Goal: Book appointment/travel/reservation

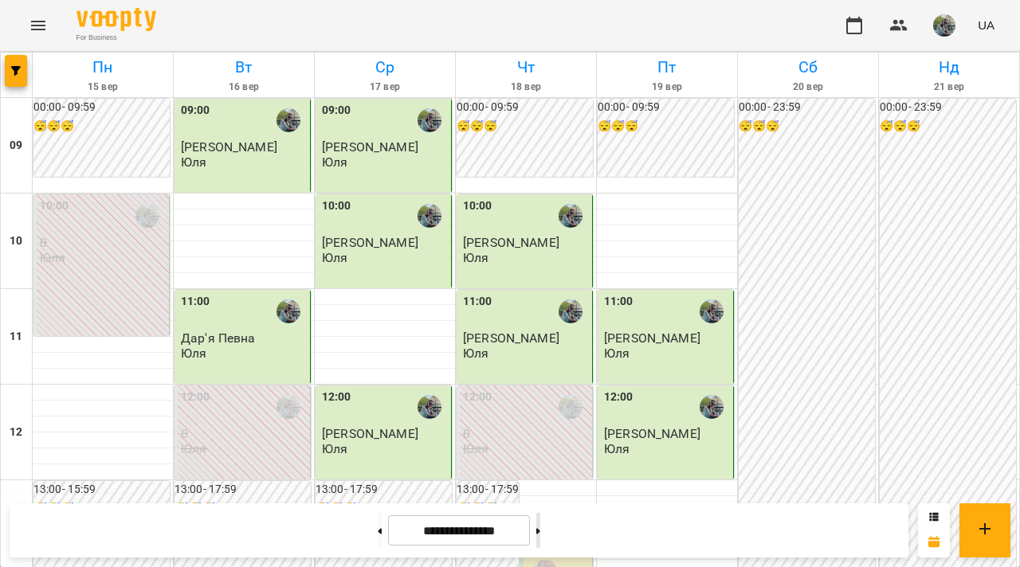
click at [540, 531] on button at bounding box center [538, 530] width 4 height 35
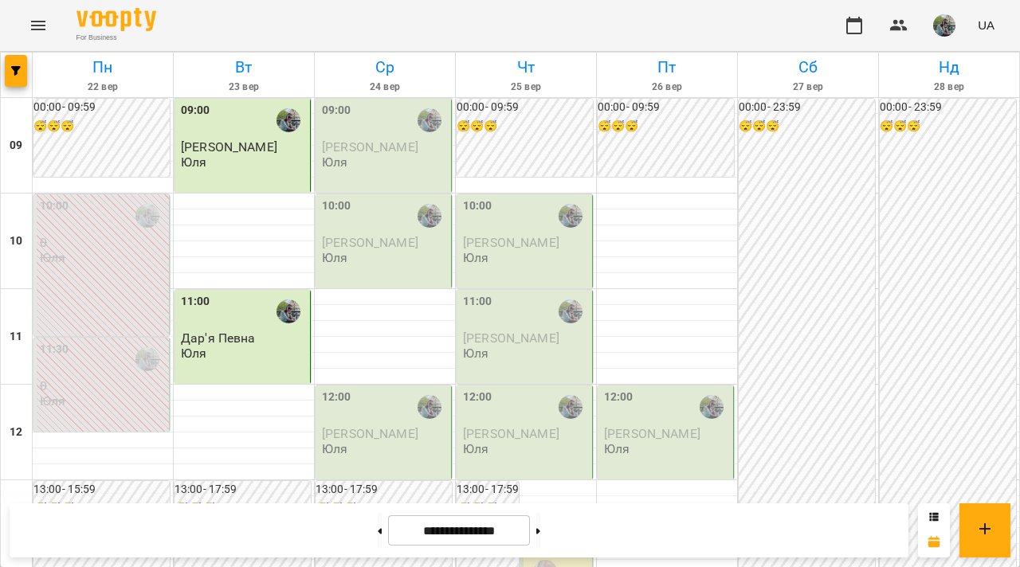
scroll to position [26, 0]
click at [104, 369] on div "11:30 0 [PERSON_NAME]" at bounding box center [103, 375] width 126 height 68
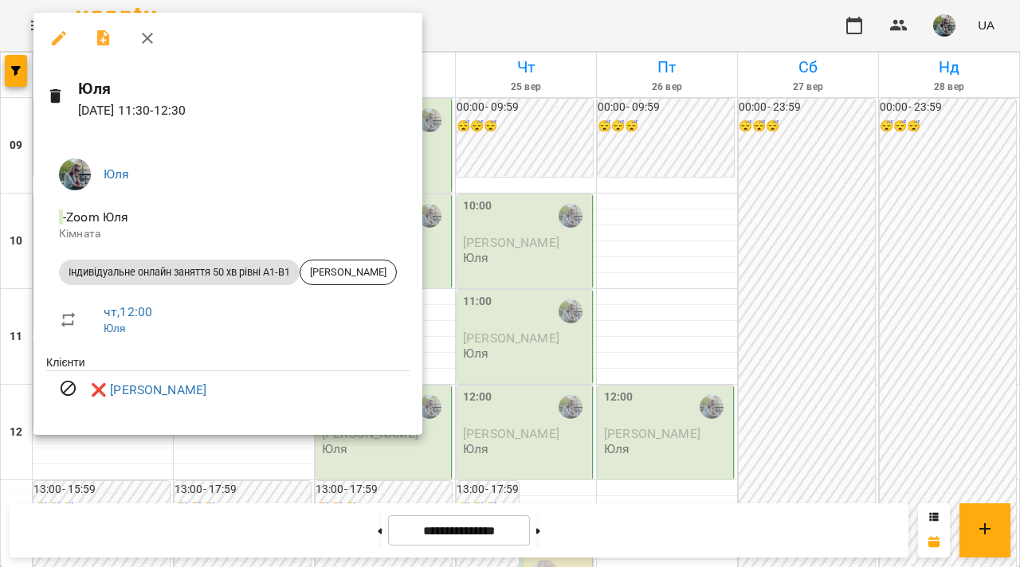
click at [114, 475] on div at bounding box center [510, 283] width 1020 height 567
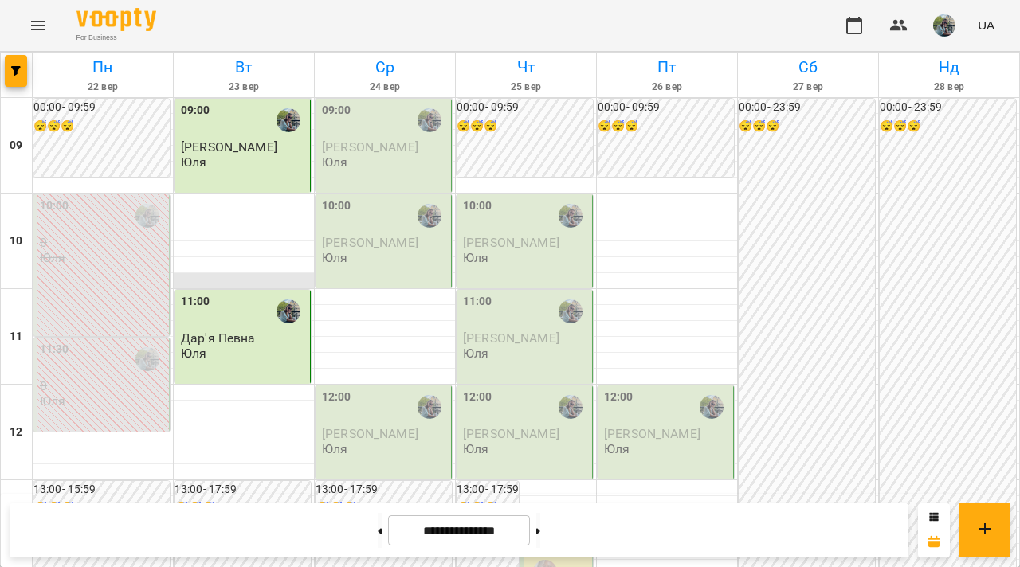
scroll to position [819, 0]
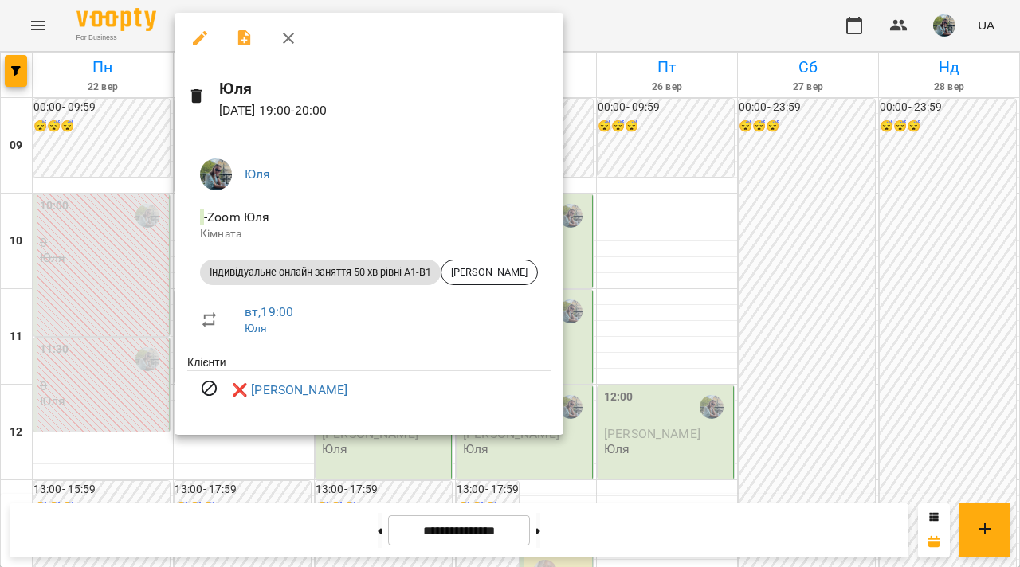
click at [154, 360] on div at bounding box center [510, 283] width 1020 height 567
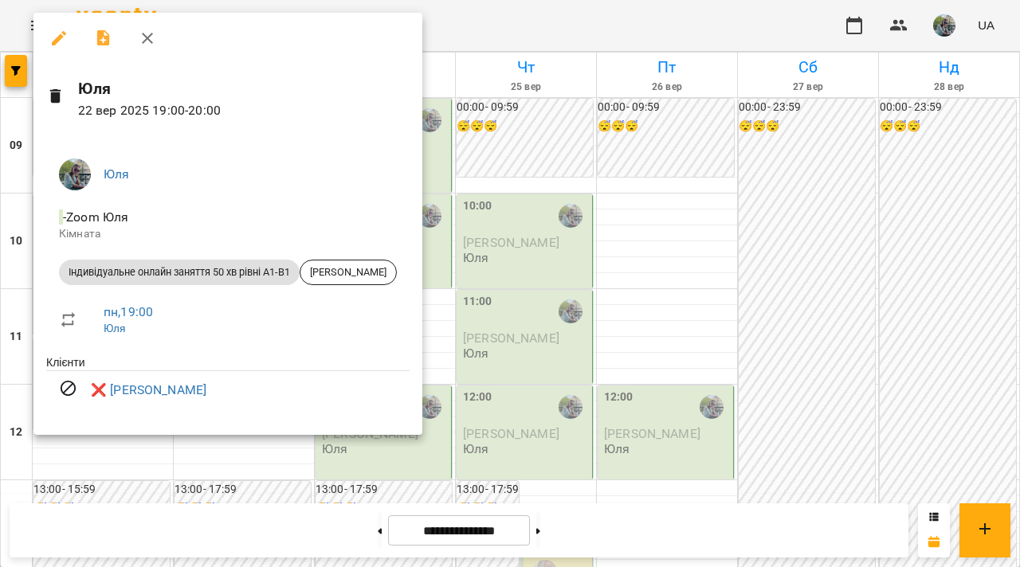
click at [339, 464] on div at bounding box center [510, 283] width 1020 height 567
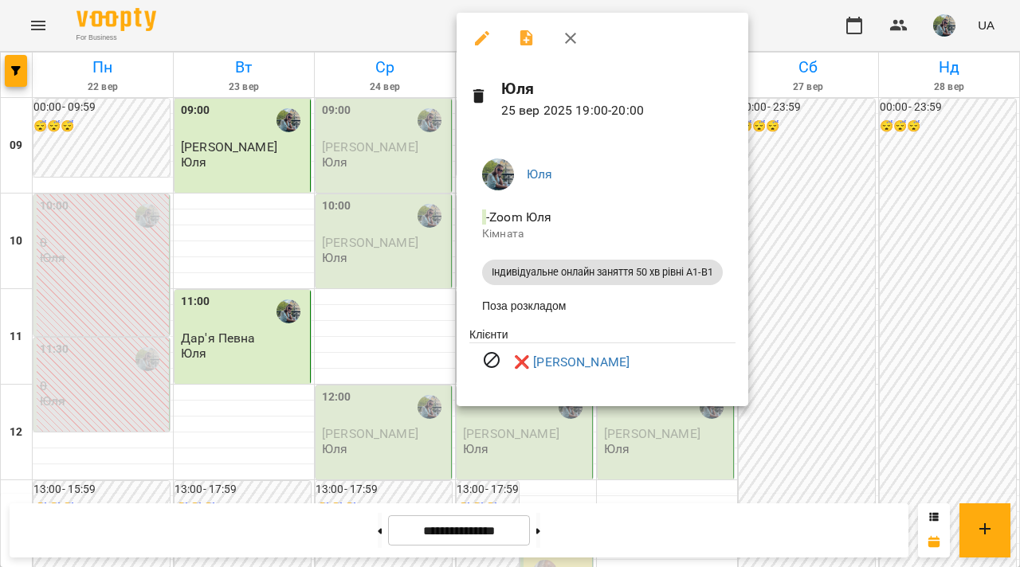
click at [417, 201] on div at bounding box center [510, 283] width 1020 height 567
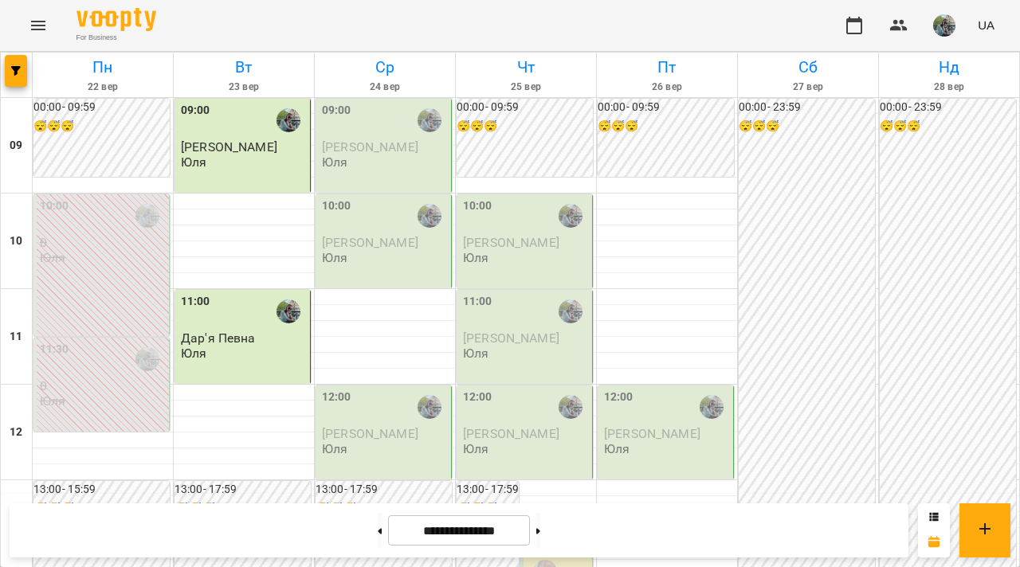
scroll to position [0, 0]
click at [81, 363] on div "11:30" at bounding box center [103, 359] width 126 height 37
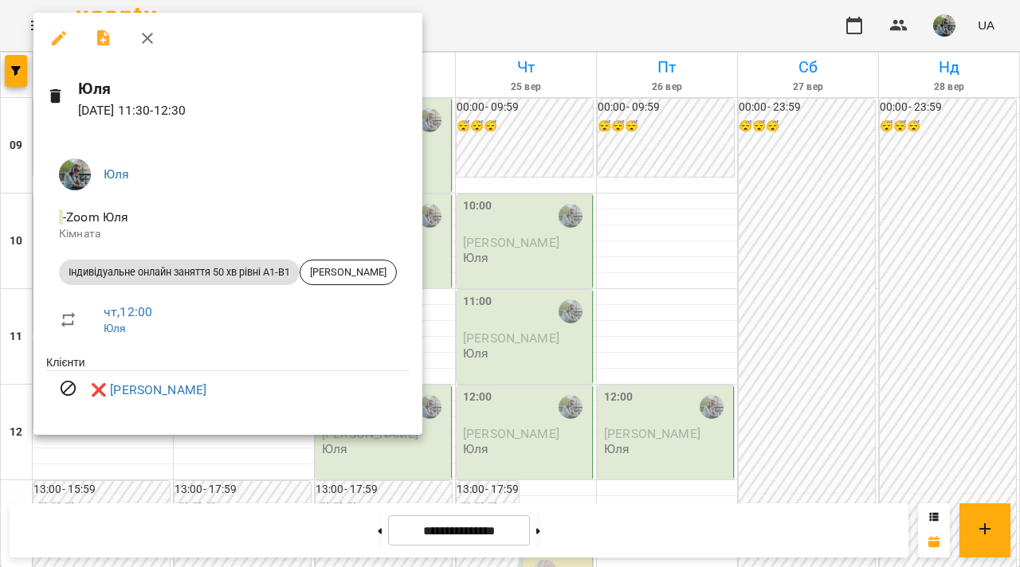
click at [632, 253] on div at bounding box center [510, 283] width 1020 height 567
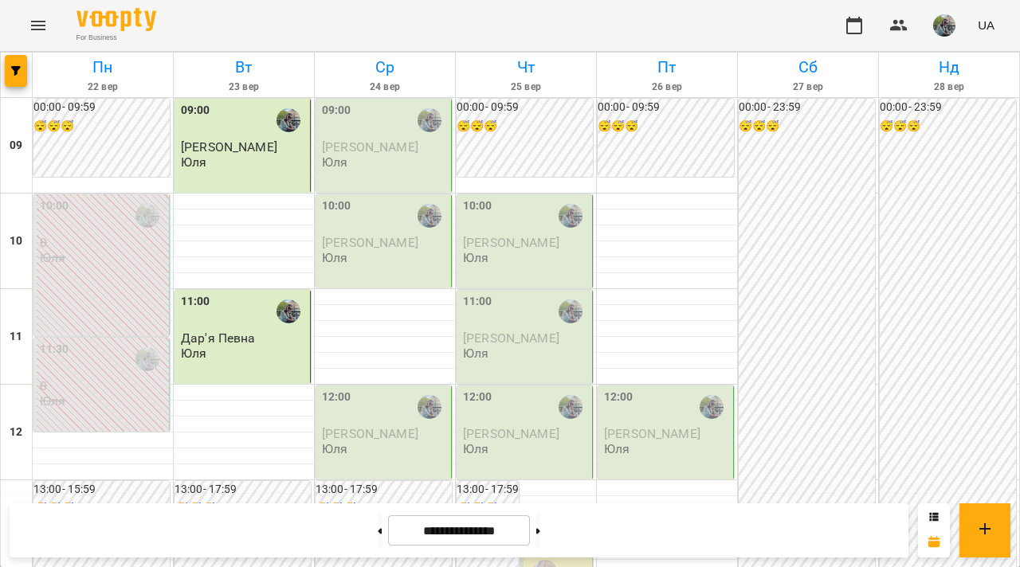
scroll to position [797, 0]
click at [540, 530] on button at bounding box center [538, 530] width 4 height 35
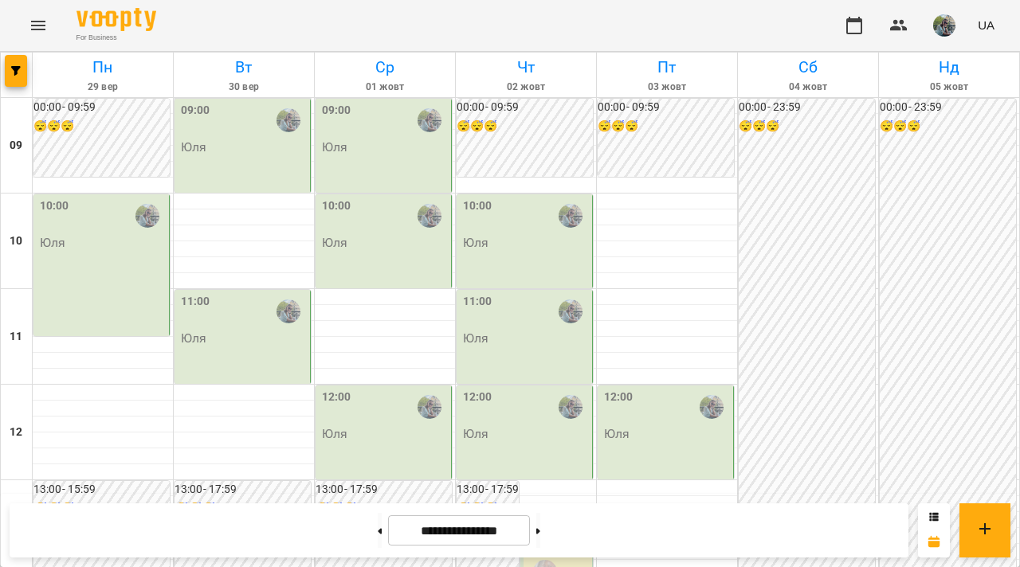
scroll to position [0, 0]
click at [107, 280] on div "10:00 [PERSON_NAME]" at bounding box center [101, 265] width 136 height 142
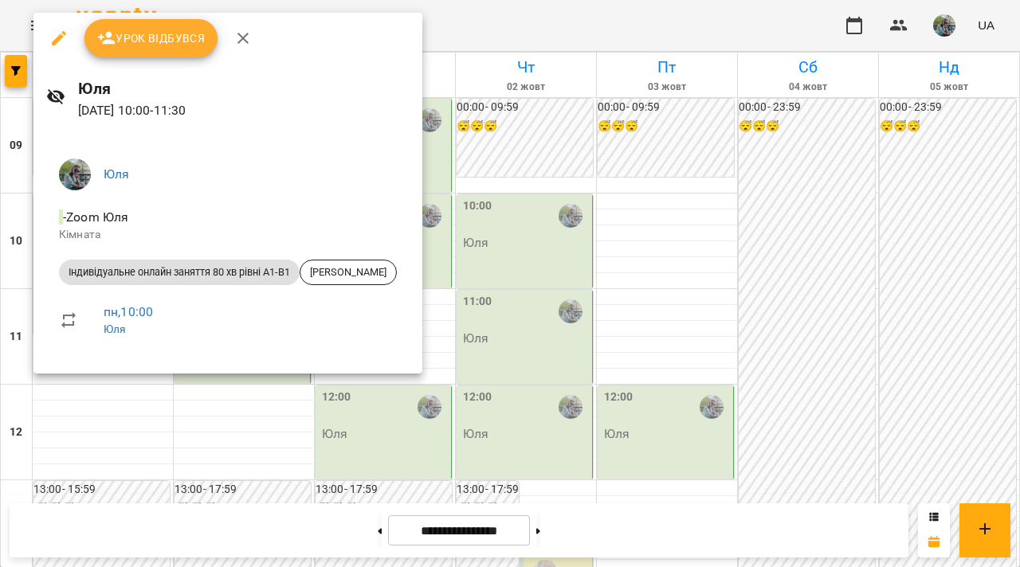
click at [123, 425] on div at bounding box center [510, 283] width 1020 height 567
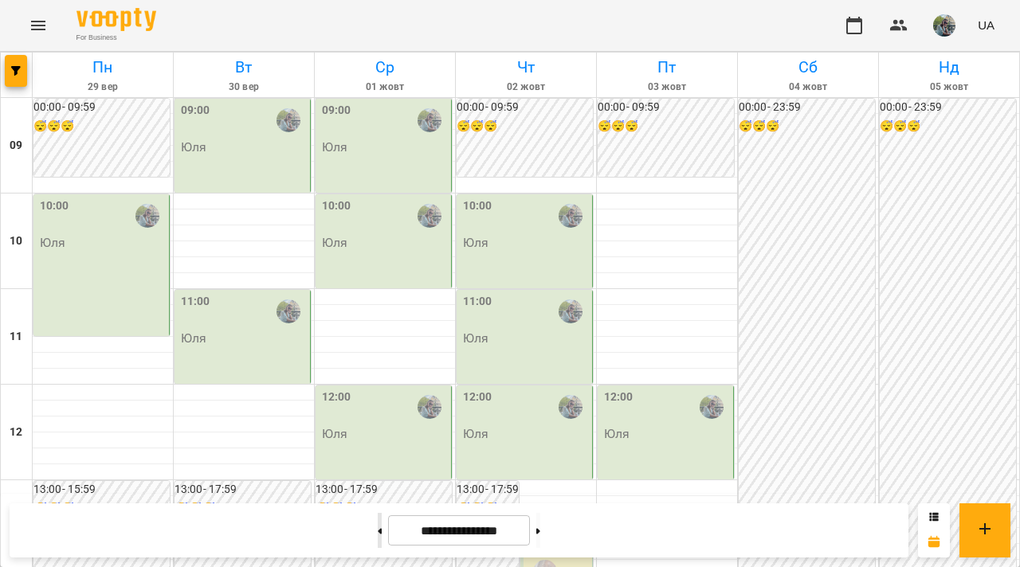
click at [378, 539] on button at bounding box center [380, 530] width 4 height 35
type input "**********"
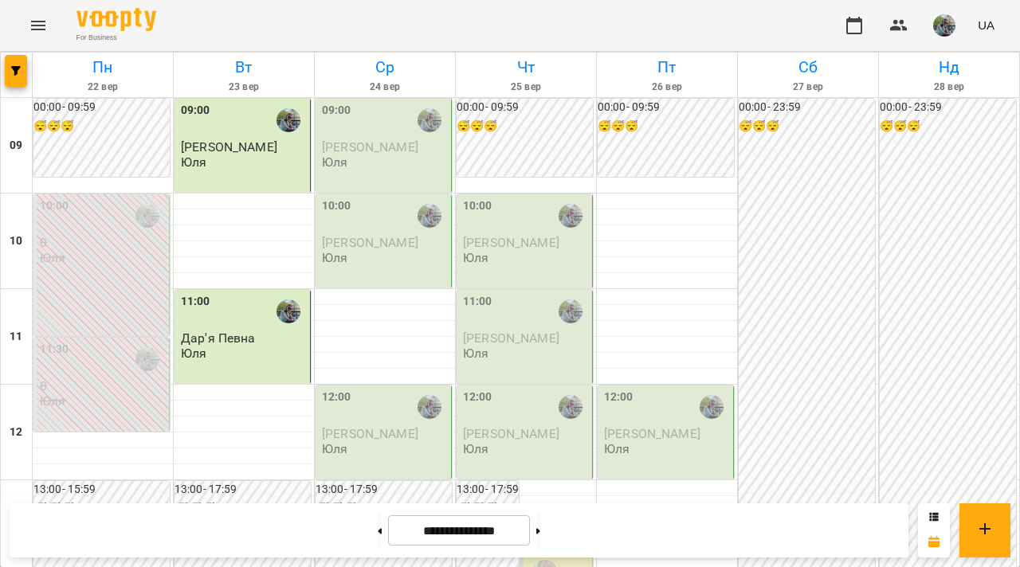
click at [108, 395] on div "11:30 0 [PERSON_NAME]" at bounding box center [103, 375] width 126 height 68
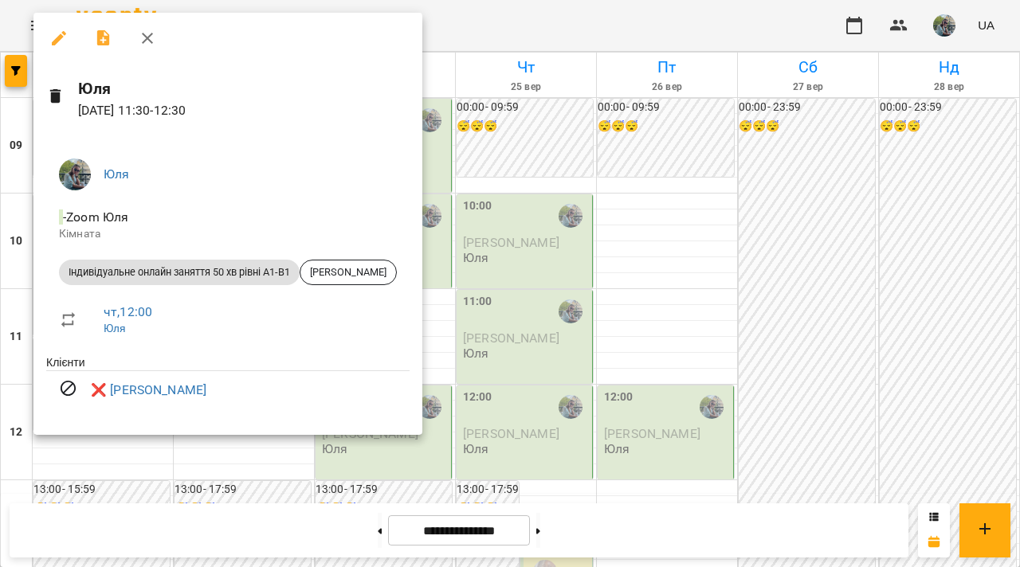
click at [723, 277] on div at bounding box center [510, 283] width 1020 height 567
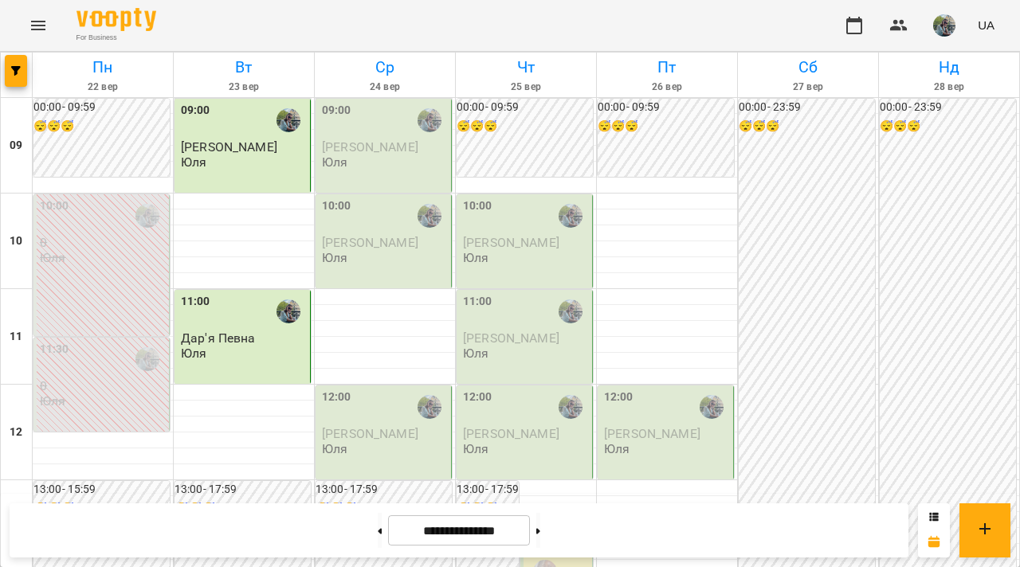
click at [100, 392] on p "0" at bounding box center [103, 386] width 126 height 14
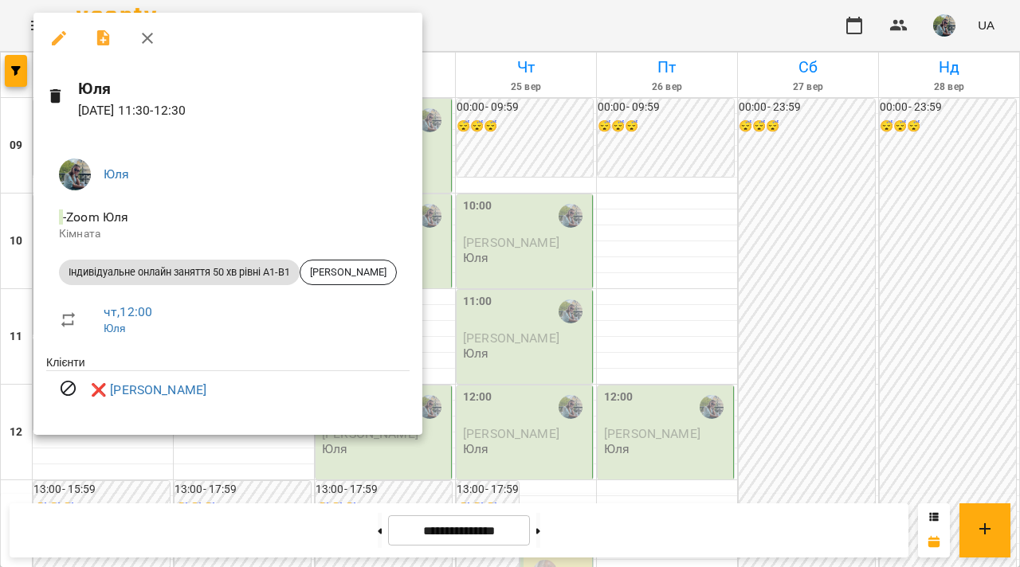
click at [270, 467] on div at bounding box center [510, 283] width 1020 height 567
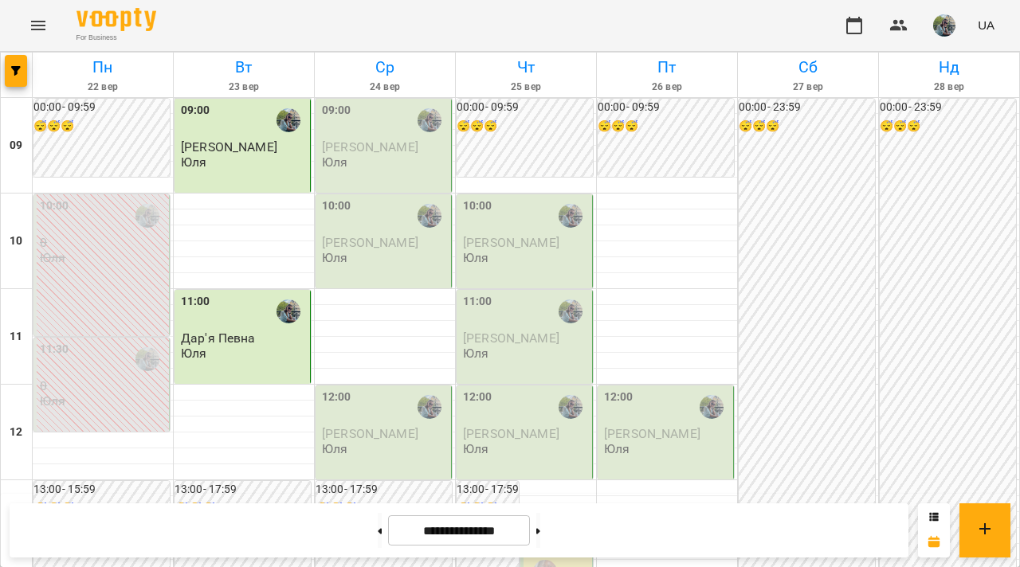
click at [122, 276] on div "10:00 0 [PERSON_NAME]" at bounding box center [101, 265] width 136 height 142
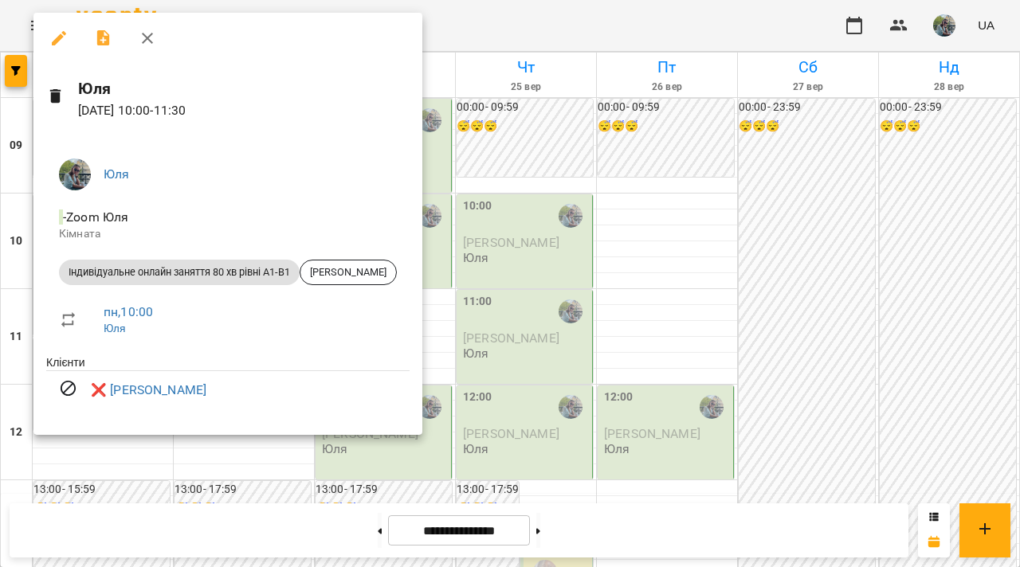
click at [258, 461] on div at bounding box center [510, 283] width 1020 height 567
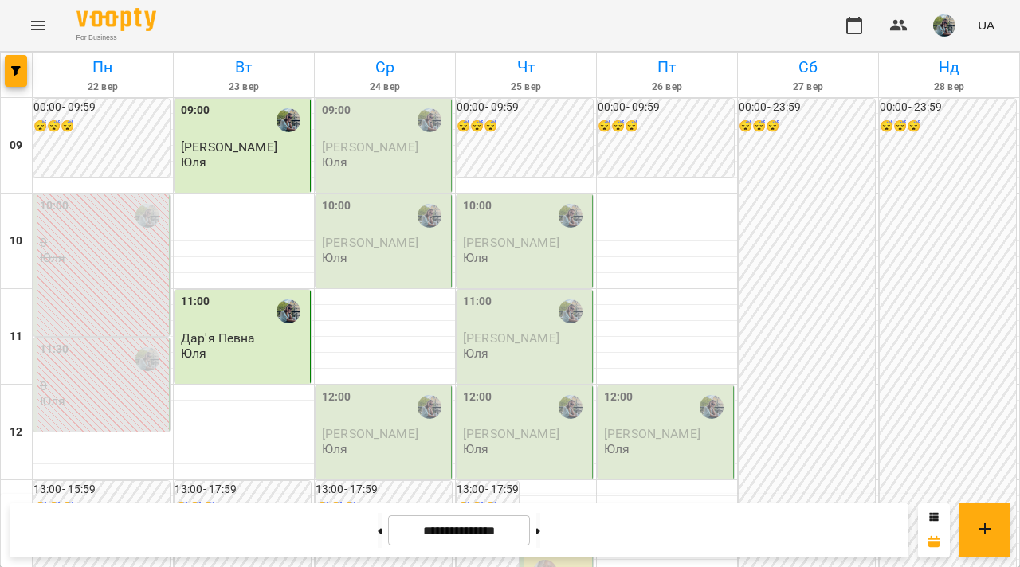
scroll to position [776, 0]
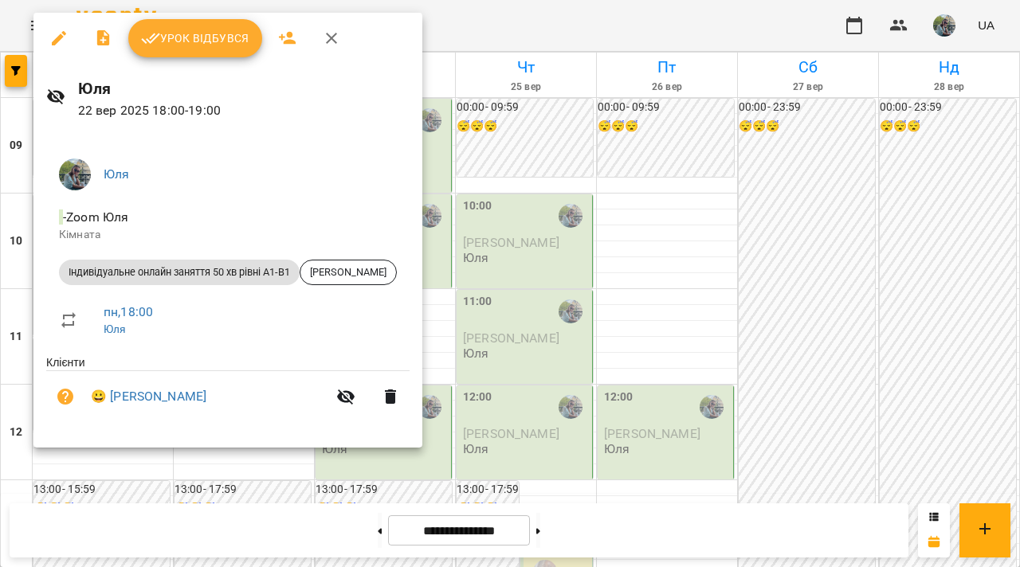
click at [483, 214] on div at bounding box center [510, 283] width 1020 height 567
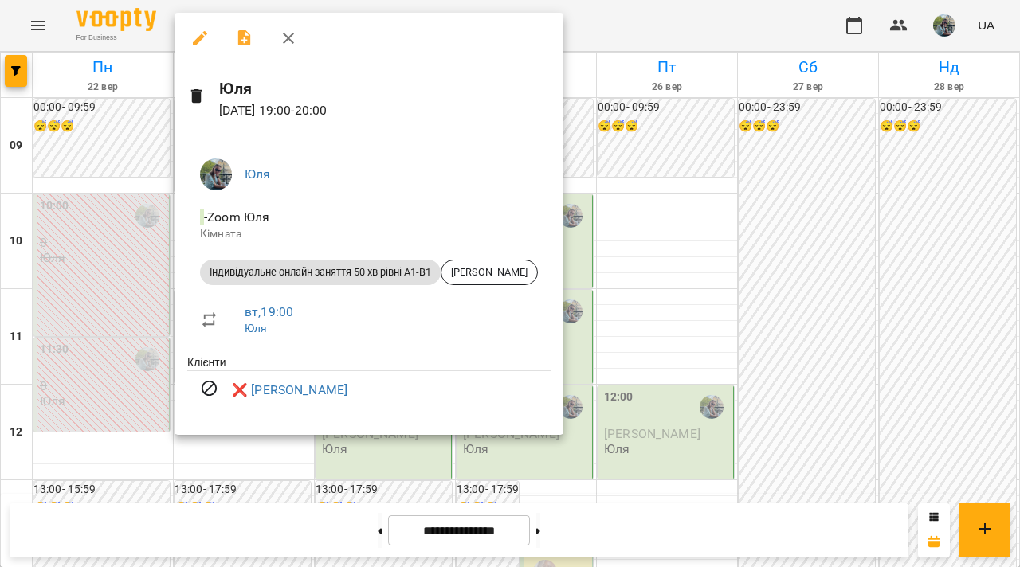
click at [611, 207] on div at bounding box center [510, 283] width 1020 height 567
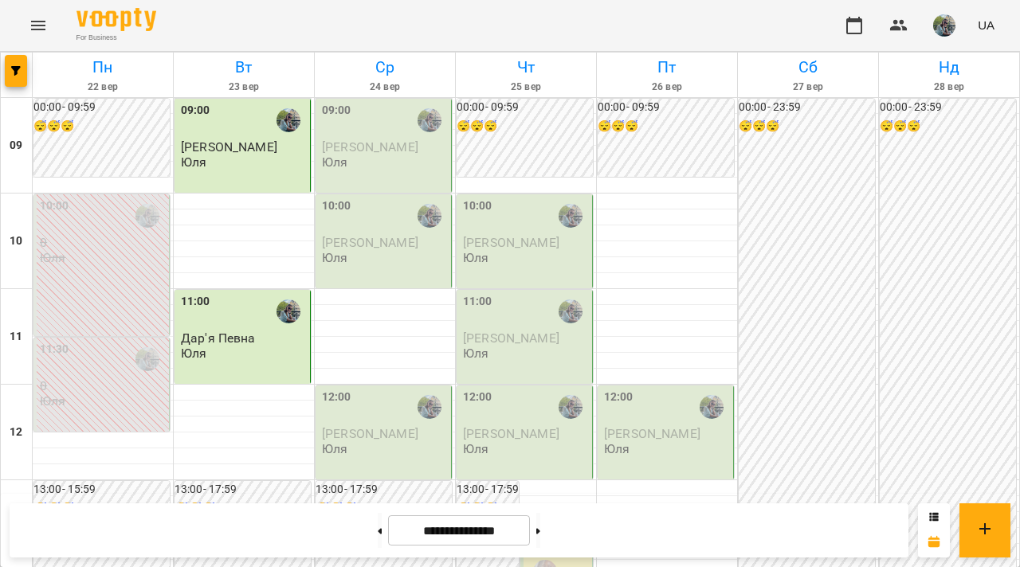
scroll to position [825, 0]
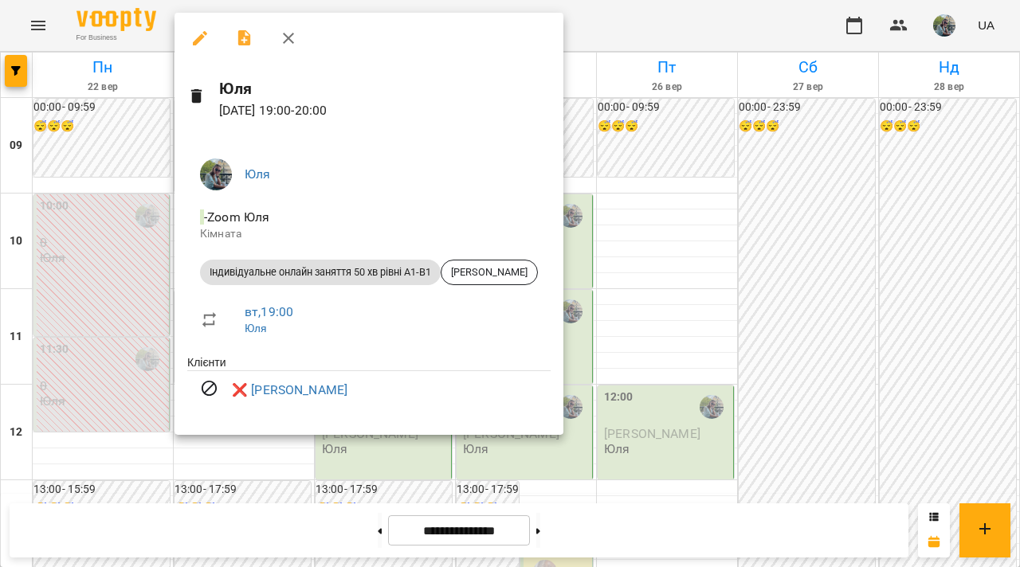
click at [574, 201] on div at bounding box center [510, 283] width 1020 height 567
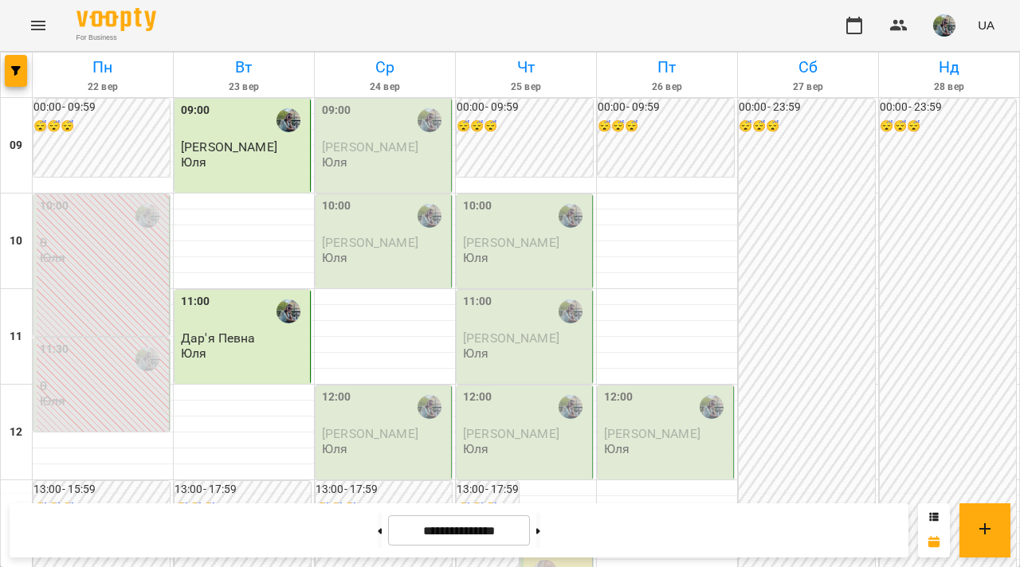
scroll to position [801, 0]
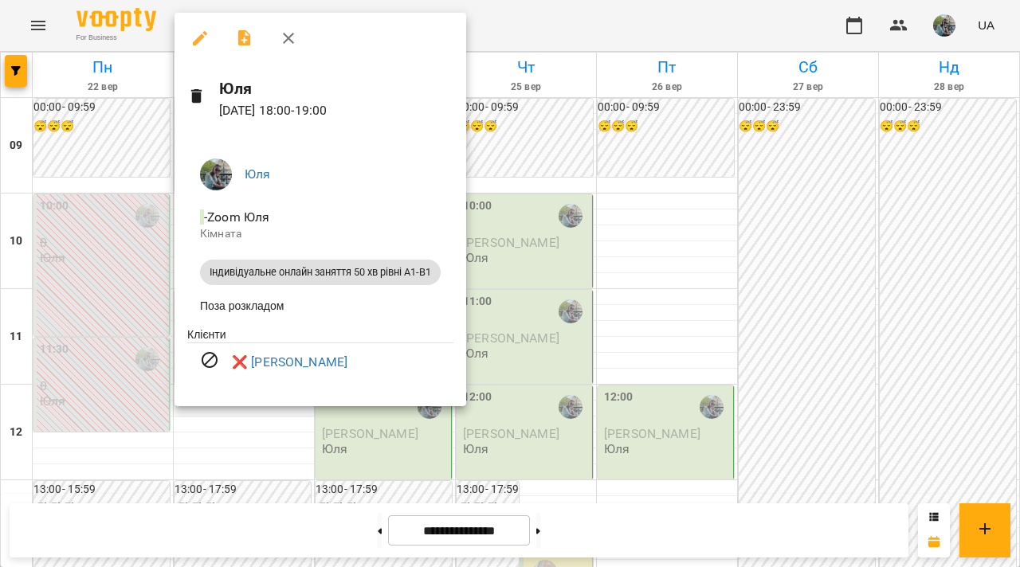
click at [558, 177] on div at bounding box center [510, 283] width 1020 height 567
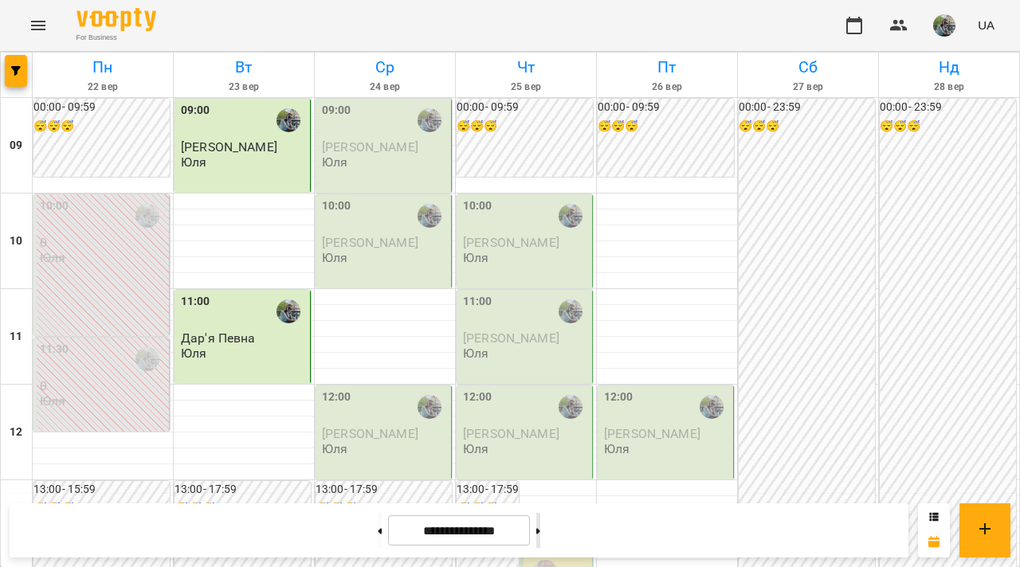
click at [540, 535] on button at bounding box center [538, 530] width 4 height 35
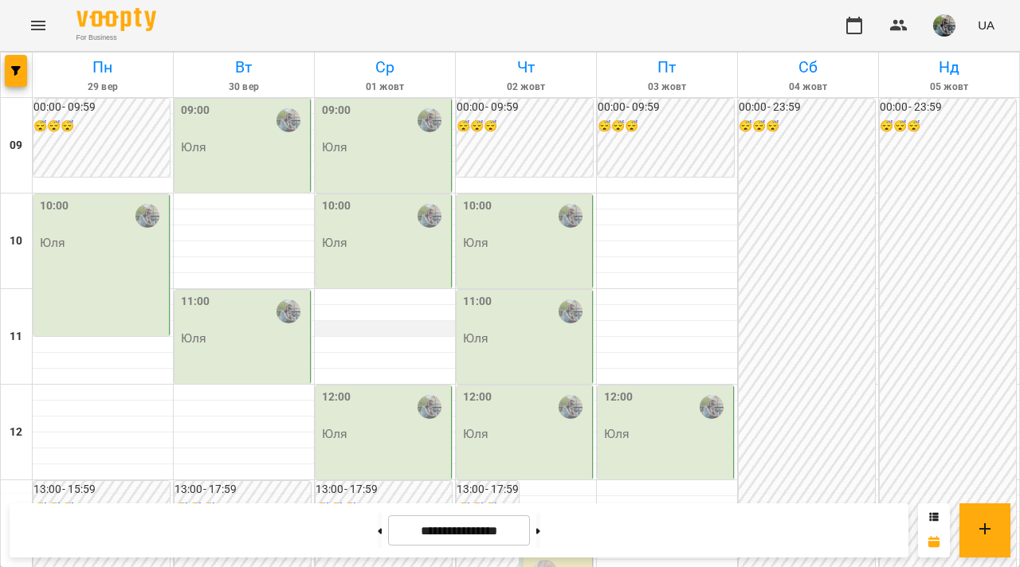
scroll to position [714, 0]
click at [378, 527] on button at bounding box center [380, 530] width 4 height 35
type input "**********"
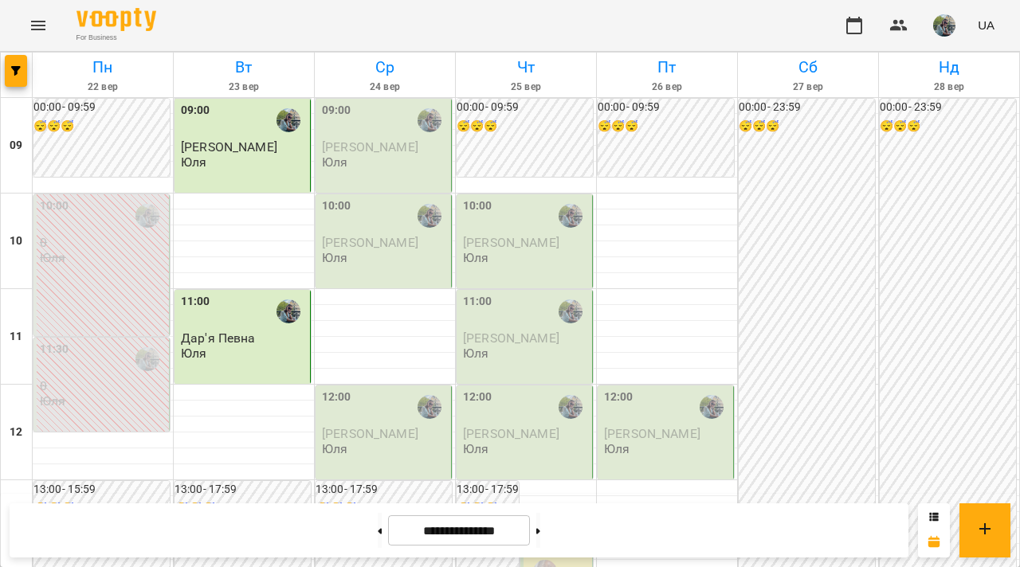
scroll to position [0, 0]
